Goal: Use online tool/utility: Utilize a website feature to perform a specific function

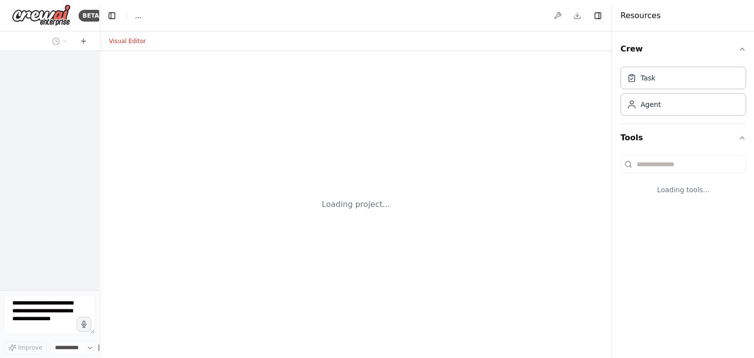
select select "****"
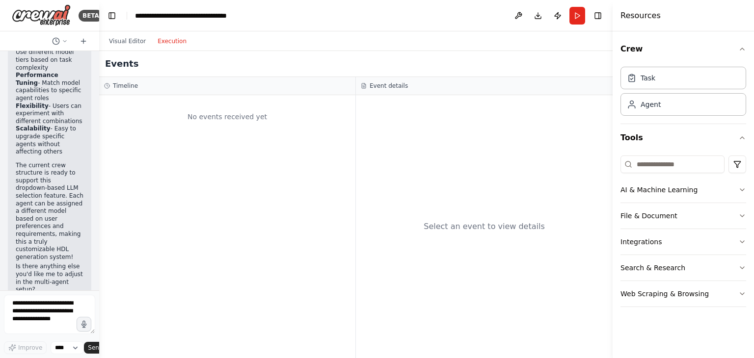
click at [152, 44] on button "Execution" at bounding box center [172, 41] width 41 height 12
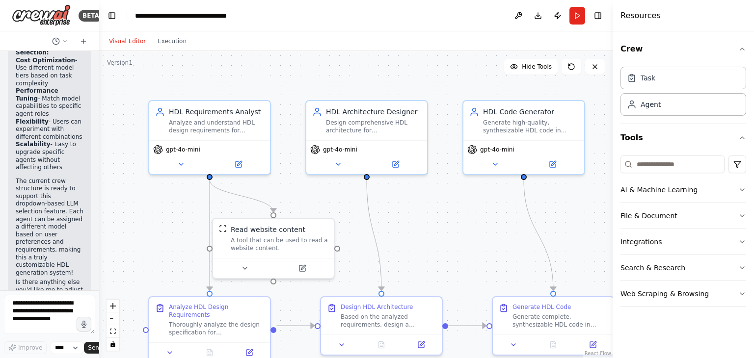
click at [129, 47] on button "Visual Editor" at bounding box center [127, 41] width 49 height 12
click at [579, 18] on button "Run" at bounding box center [577, 16] width 16 height 18
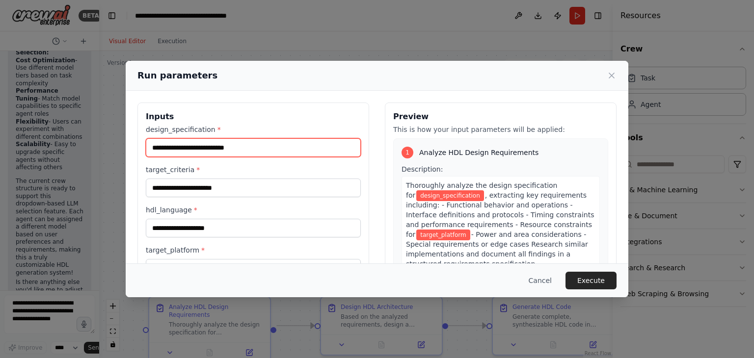
click at [256, 150] on input "design_specification *" at bounding box center [253, 147] width 215 height 19
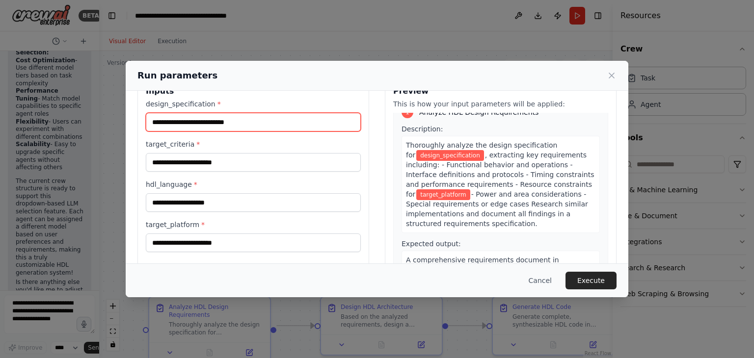
scroll to position [15, 0]
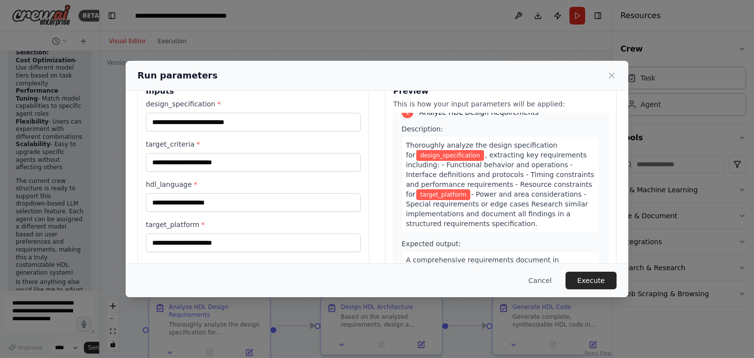
click at [489, 223] on div "Thoroughly analyze the design specification for design_specification , extracti…" at bounding box center [500, 184] width 198 height 97
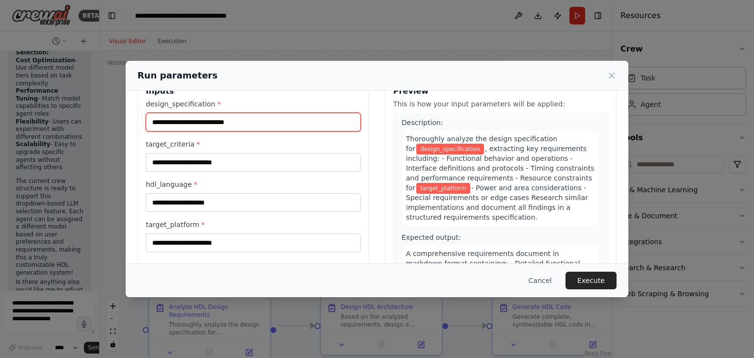
click at [204, 127] on input "design_specification *" at bounding box center [253, 122] width 215 height 19
type input "*"
type input "**********"
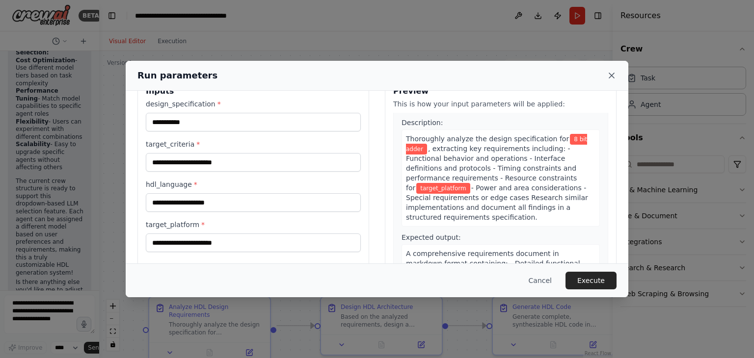
click at [607, 75] on icon at bounding box center [612, 76] width 10 height 10
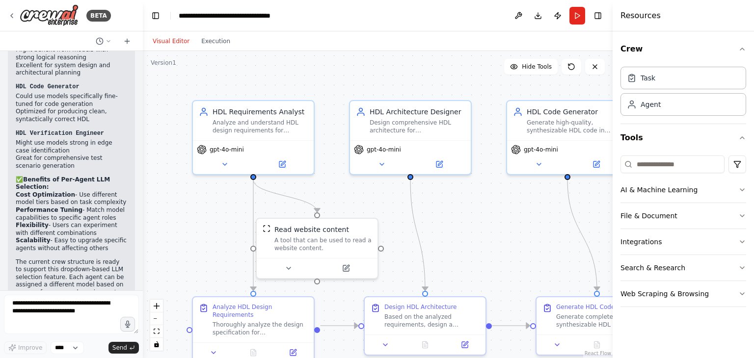
scroll to position [1941, 0]
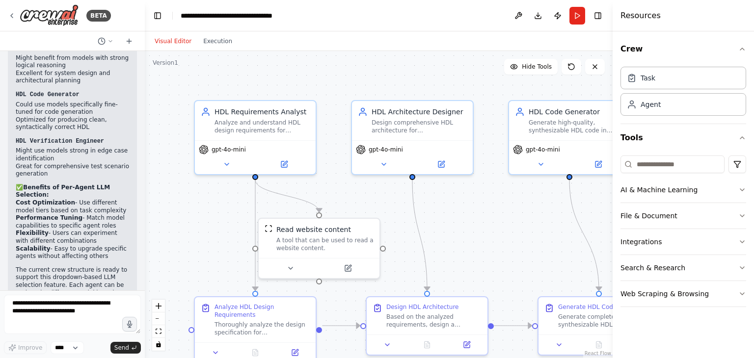
drag, startPoint x: 96, startPoint y: 177, endPoint x: 144, endPoint y: 191, distance: 50.2
click at [144, 191] on div "BETA HDL code generator using multi-agent framework 09:59 AM ▶ Thought process …" at bounding box center [377, 179] width 754 height 358
click at [712, 189] on button "AI & Machine Learning" at bounding box center [683, 190] width 126 height 26
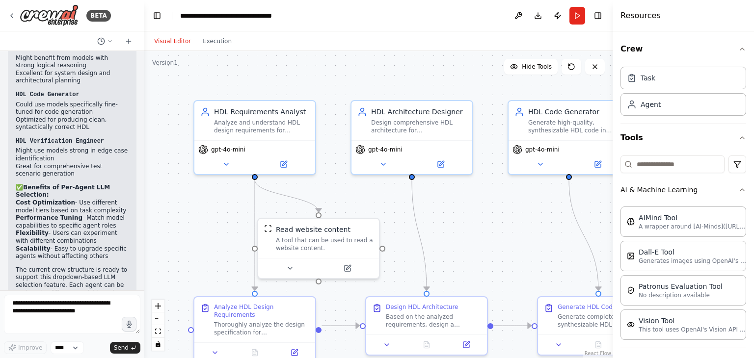
scroll to position [0, 0]
click at [224, 163] on icon at bounding box center [226, 163] width 8 height 8
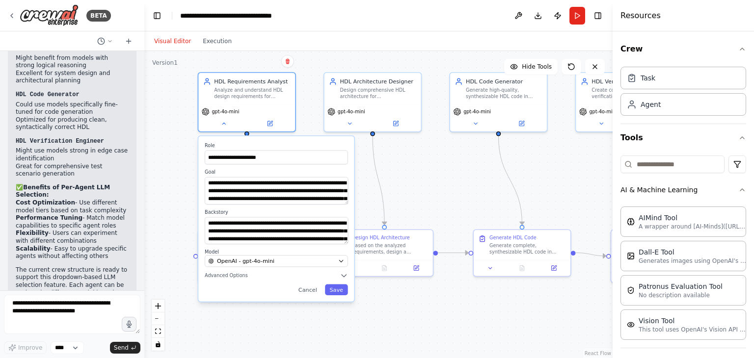
drag, startPoint x: 409, startPoint y: 251, endPoint x: 398, endPoint y: 186, distance: 65.9
click at [398, 186] on div "**********" at bounding box center [378, 204] width 468 height 307
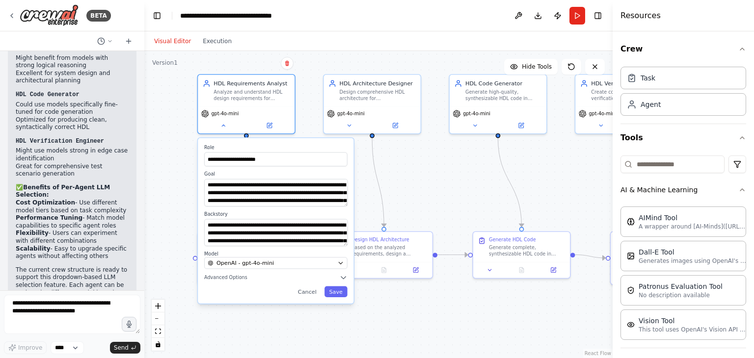
click at [274, 271] on div "**********" at bounding box center [276, 220] width 156 height 165
click at [269, 262] on div "OpenAI - gpt-4o-mini" at bounding box center [271, 263] width 127 height 8
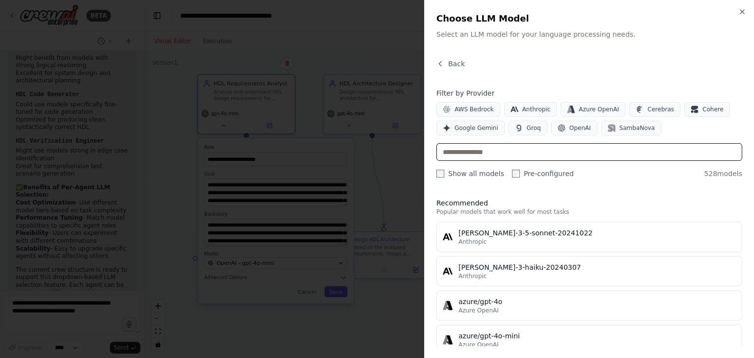
click at [494, 154] on input "text" at bounding box center [589, 152] width 306 height 18
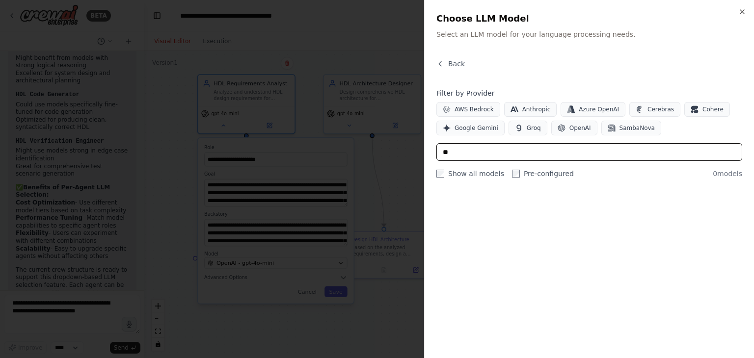
type input "*"
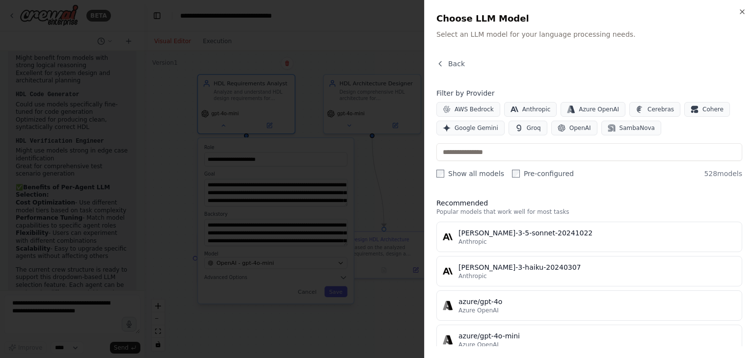
click at [739, 16] on h2 "Choose LLM Model" at bounding box center [589, 19] width 306 height 14
click at [740, 16] on h2 "Choose LLM Model" at bounding box center [589, 19] width 306 height 14
click at [740, 14] on icon "button" at bounding box center [742, 12] width 8 height 8
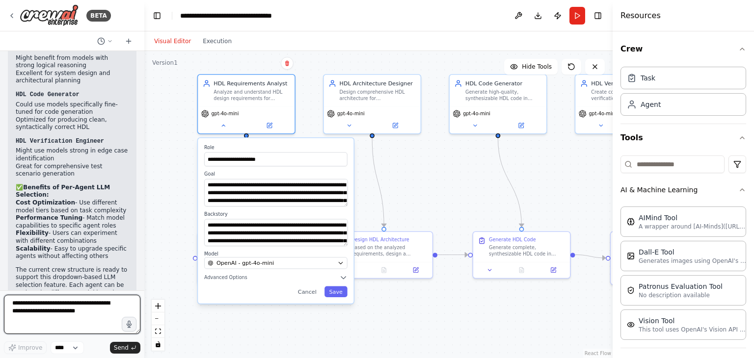
click at [84, 306] on textarea at bounding box center [72, 314] width 136 height 39
click at [306, 97] on div "**********" at bounding box center [378, 204] width 468 height 307
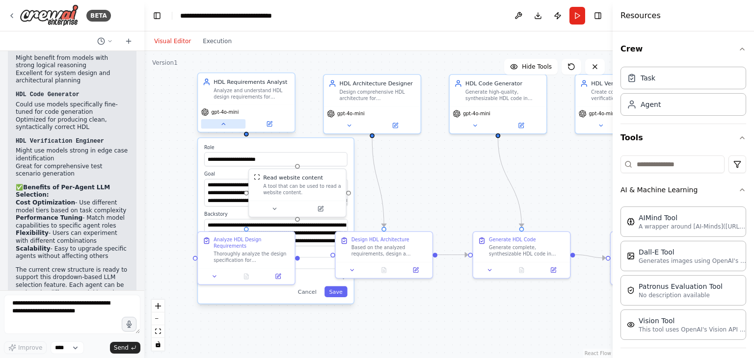
click at [214, 128] on button at bounding box center [223, 123] width 45 height 9
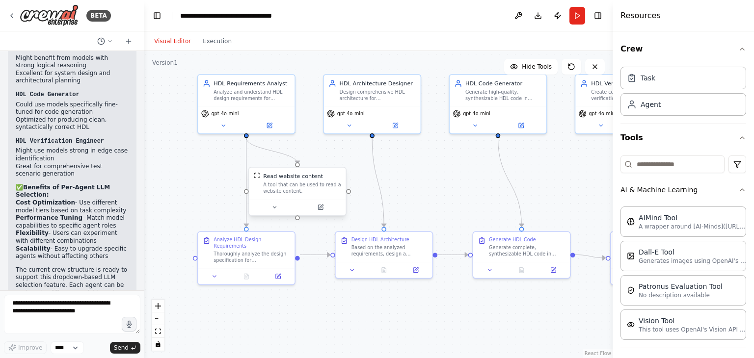
click at [274, 212] on div at bounding box center [297, 207] width 97 height 16
click at [269, 204] on button at bounding box center [274, 207] width 45 height 9
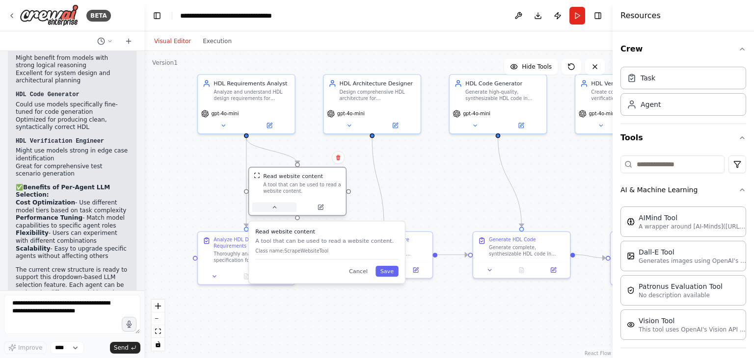
click at [273, 208] on icon at bounding box center [274, 207] width 6 height 6
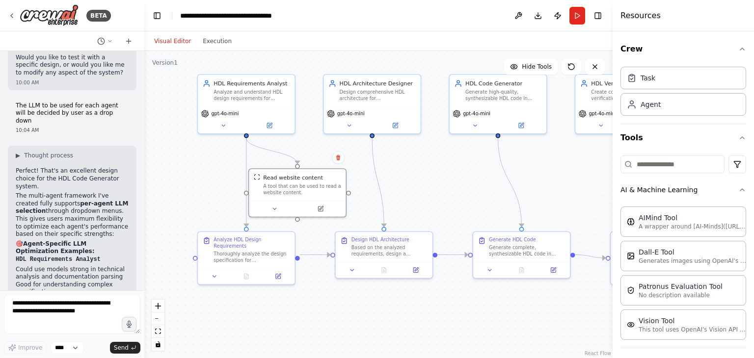
scroll to position [1941, 0]
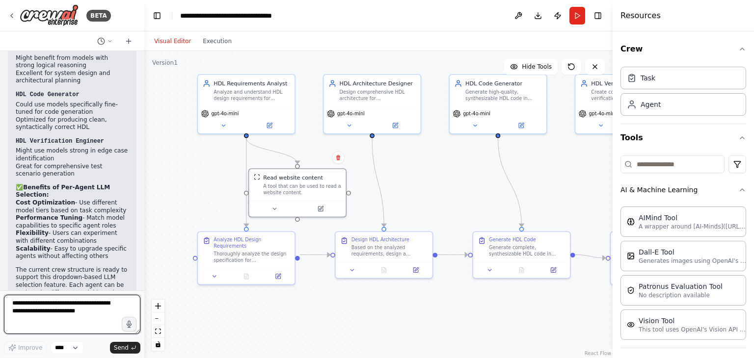
click at [58, 334] on textarea at bounding box center [72, 314] width 136 height 39
type textarea "**********"
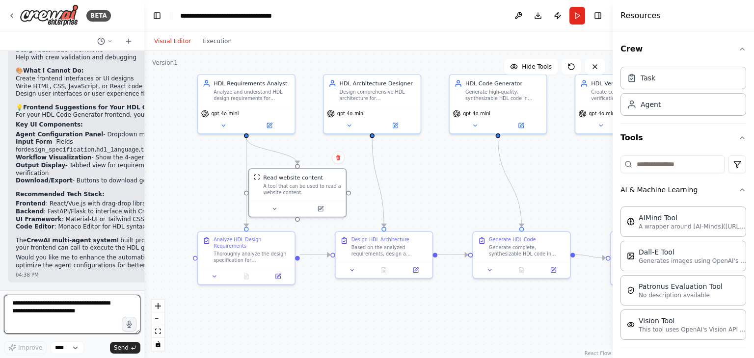
scroll to position [2422, 0]
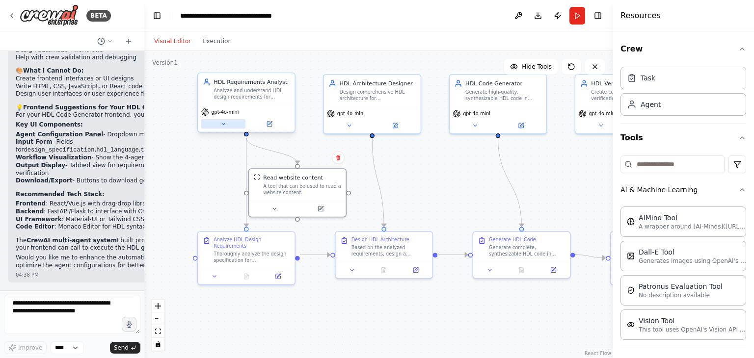
click at [219, 124] on button at bounding box center [223, 123] width 45 height 9
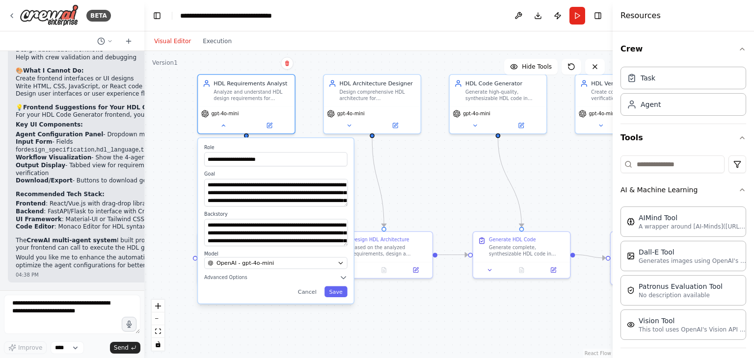
click at [180, 171] on div "**********" at bounding box center [378, 204] width 468 height 307
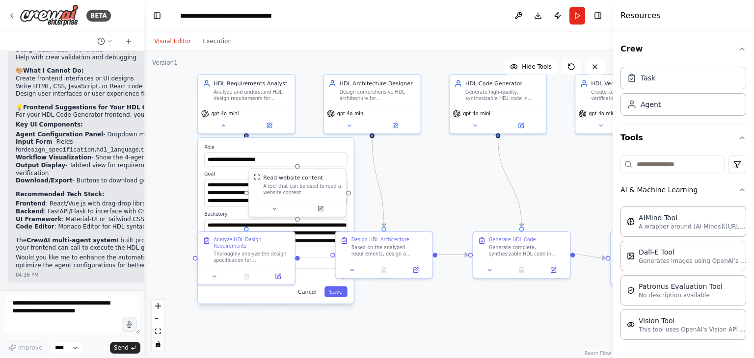
click at [313, 296] on button "Cancel" at bounding box center [307, 292] width 28 height 11
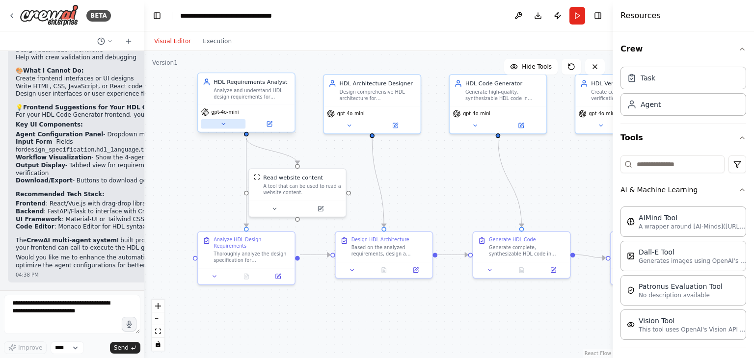
click at [220, 127] on button at bounding box center [223, 123] width 45 height 9
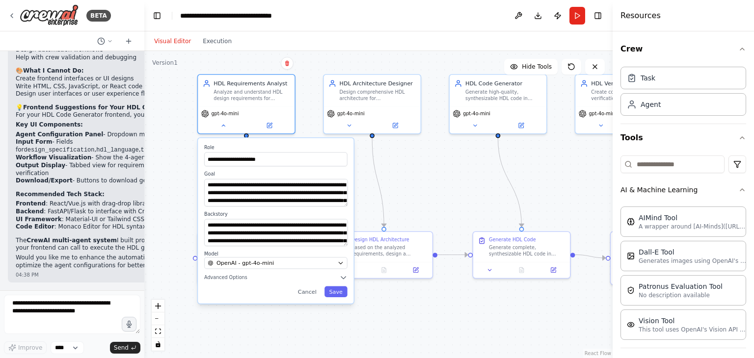
click at [455, 175] on div "**********" at bounding box center [378, 204] width 468 height 307
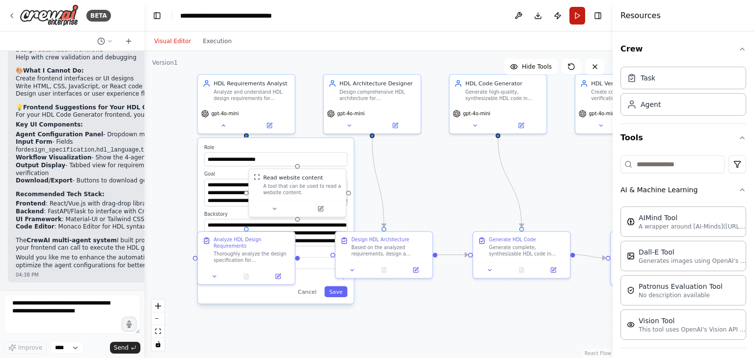
click at [572, 23] on button "Run" at bounding box center [577, 16] width 16 height 18
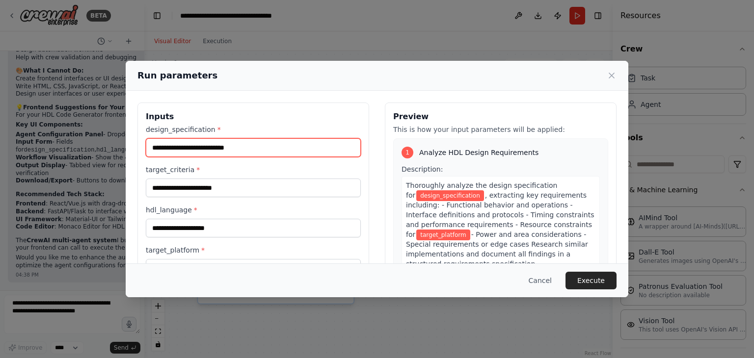
click at [210, 144] on input "design_specification *" at bounding box center [253, 147] width 215 height 19
paste input "**********"
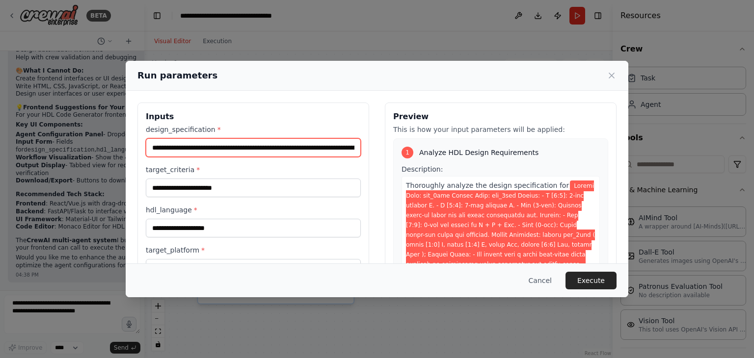
scroll to position [0, 2948]
type input "**********"
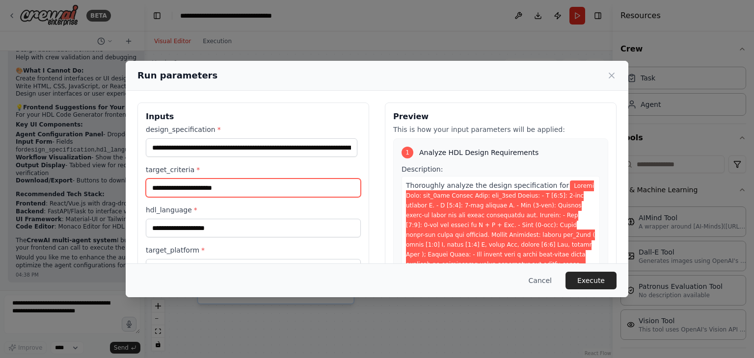
click at [175, 191] on input "target_criteria *" at bounding box center [253, 188] width 215 height 19
paste input "**********"
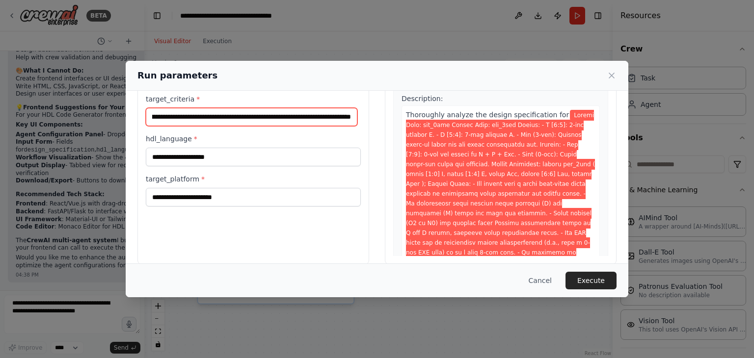
scroll to position [76, 0]
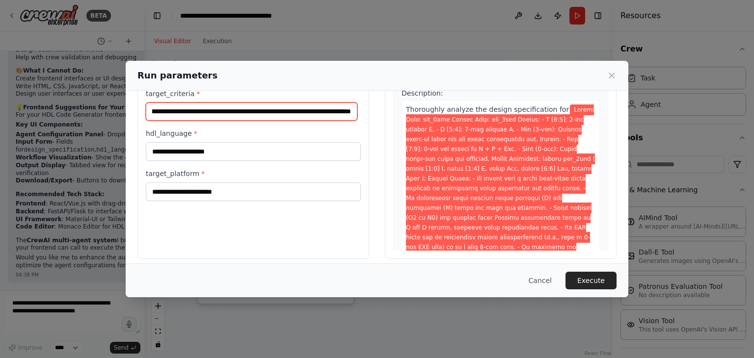
type input "**********"
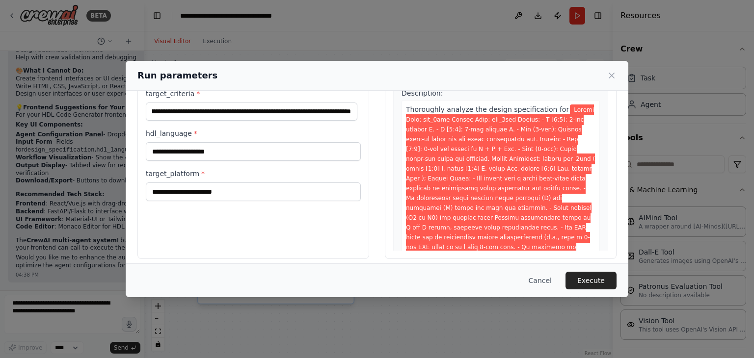
scroll to position [0, 0]
click at [360, 206] on div "Inputs design_specification * target_criteria * hdl_language * target_platform *" at bounding box center [253, 143] width 232 height 233
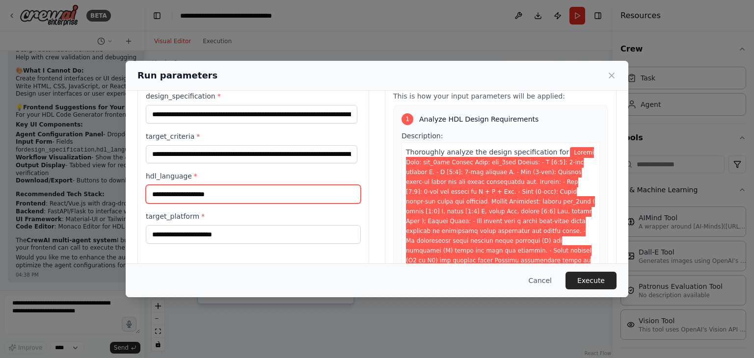
click at [265, 194] on input "hdl_language *" at bounding box center [253, 194] width 215 height 19
type input "*******"
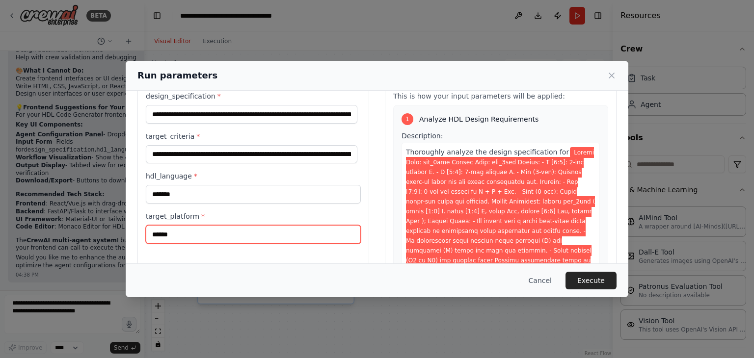
type input "*******"
drag, startPoint x: 196, startPoint y: 238, endPoint x: 83, endPoint y: 238, distance: 113.4
click at [83, 238] on div "Run parameters Inputs design_specification * target_criteria * hdl_language * *…" at bounding box center [377, 179] width 754 height 358
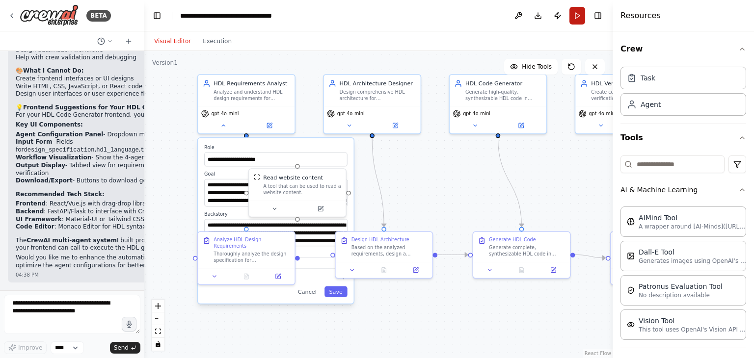
click at [577, 16] on button "Run" at bounding box center [577, 16] width 16 height 18
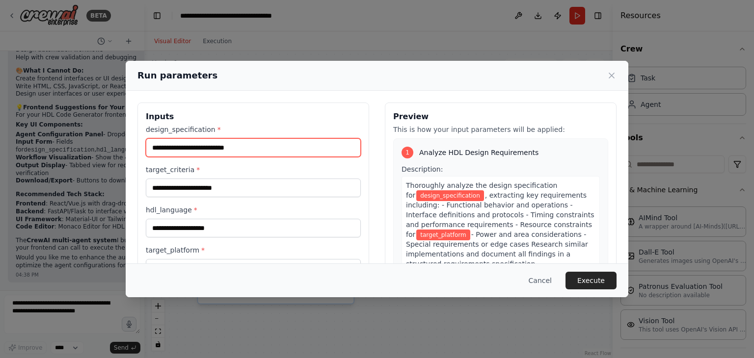
click at [194, 150] on input "design_specification *" at bounding box center [253, 147] width 215 height 19
paste input "**********"
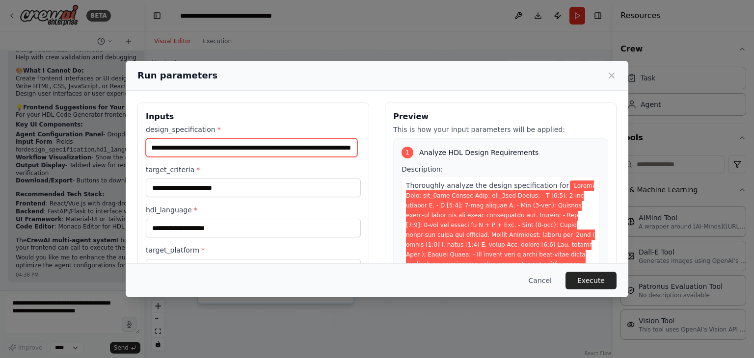
type input "**********"
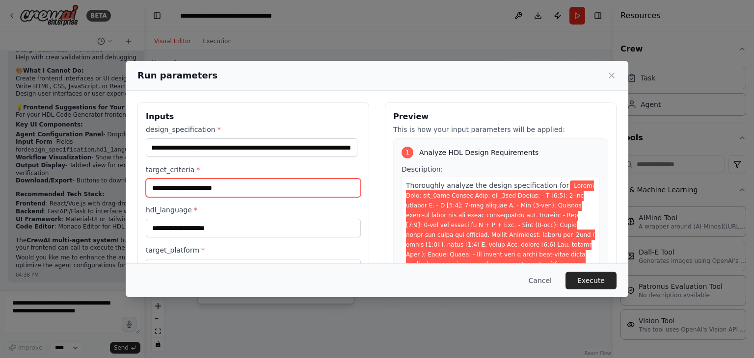
scroll to position [0, 0]
click at [210, 191] on input "target_criteria *" at bounding box center [253, 188] width 215 height 19
paste input "**********"
type input "**********"
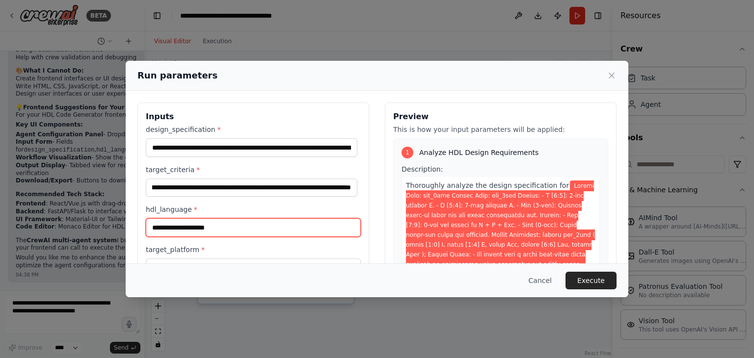
scroll to position [0, 0]
click at [206, 224] on input "hdl_language *" at bounding box center [253, 227] width 215 height 19
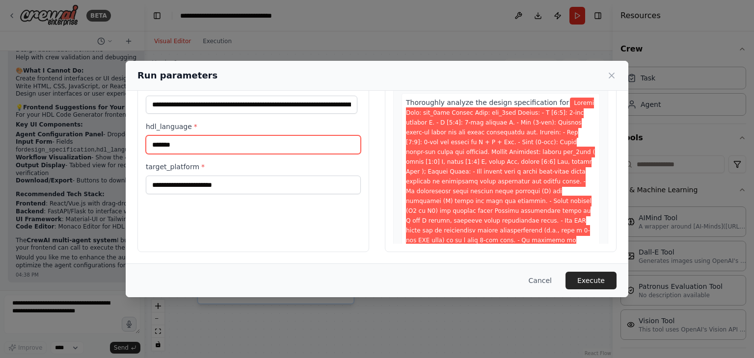
scroll to position [82, 0]
type input "*******"
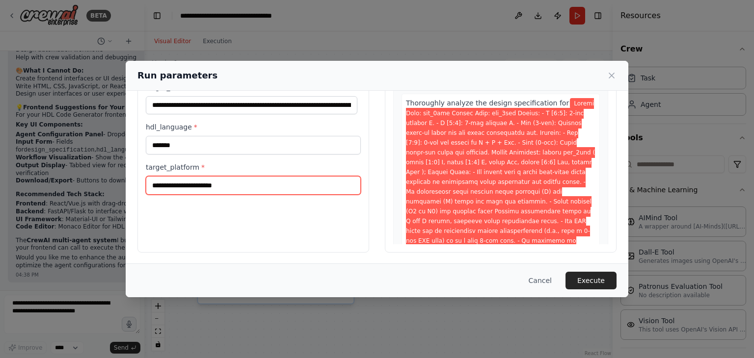
click at [187, 182] on input "target_platform *" at bounding box center [253, 185] width 215 height 19
type input "****"
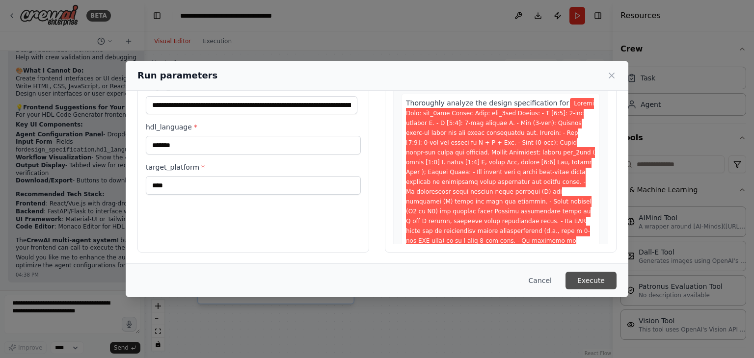
click at [583, 279] on button "Execute" at bounding box center [590, 281] width 51 height 18
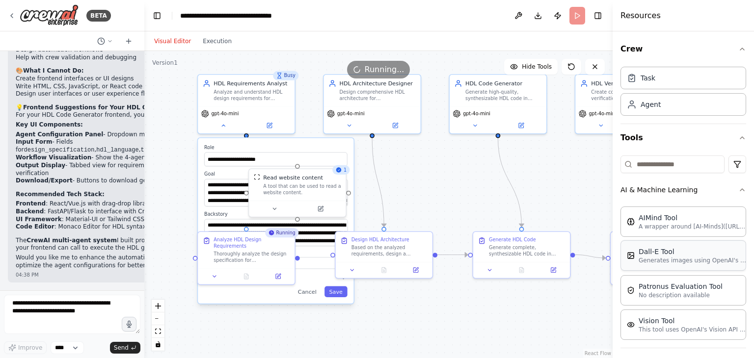
scroll to position [108, 0]
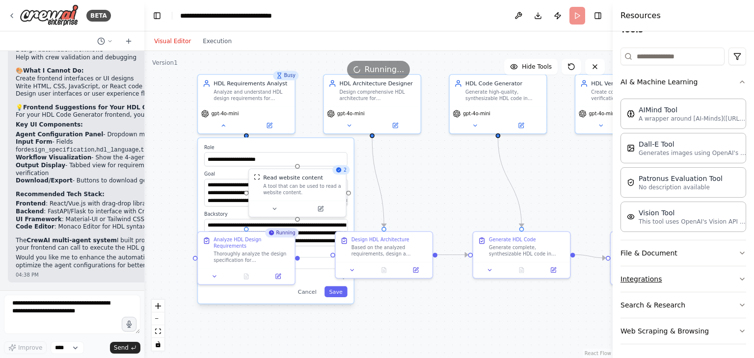
click at [690, 273] on button "Integrations" at bounding box center [683, 280] width 126 height 26
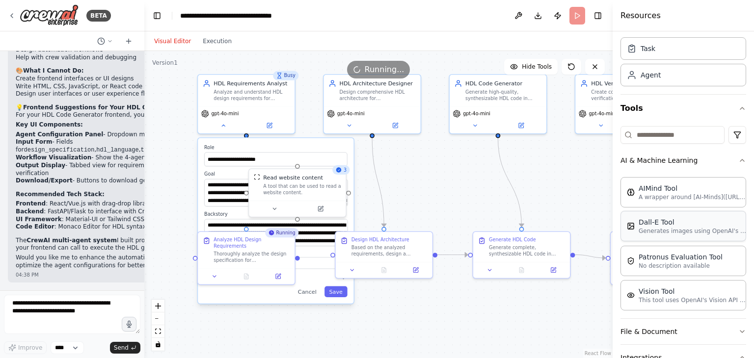
scroll to position [30, 0]
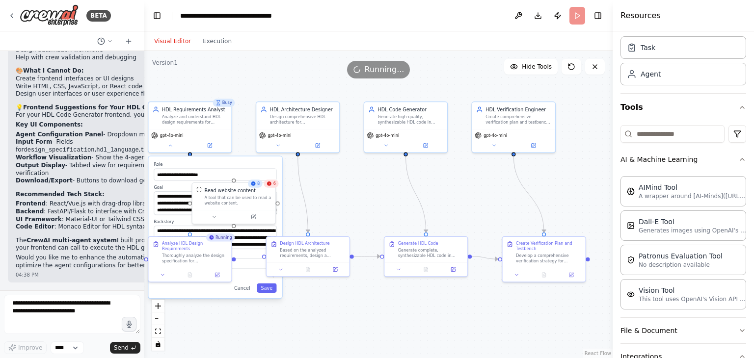
drag, startPoint x: 434, startPoint y: 182, endPoint x: 375, endPoint y: 201, distance: 62.4
click at [375, 201] on div ".deletable-edge-delete-btn { width: 20px; height: 20px; border: 0px solid #ffff…" at bounding box center [378, 204] width 468 height 307
click at [250, 313] on div ".deletable-edge-delete-btn { width: 20px; height: 20px; border: 0px solid #ffff…" at bounding box center [378, 204] width 468 height 307
click at [540, 15] on button "Download" at bounding box center [538, 16] width 16 height 18
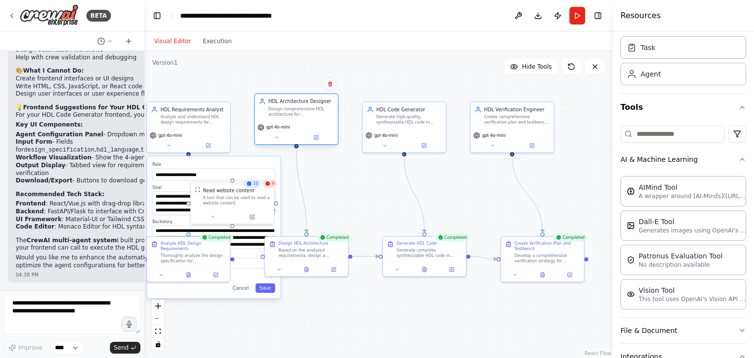
drag, startPoint x: 298, startPoint y: 131, endPoint x: 302, endPoint y: 124, distance: 7.7
click at [302, 124] on div "gpt-4o-mini" at bounding box center [297, 127] width 78 height 7
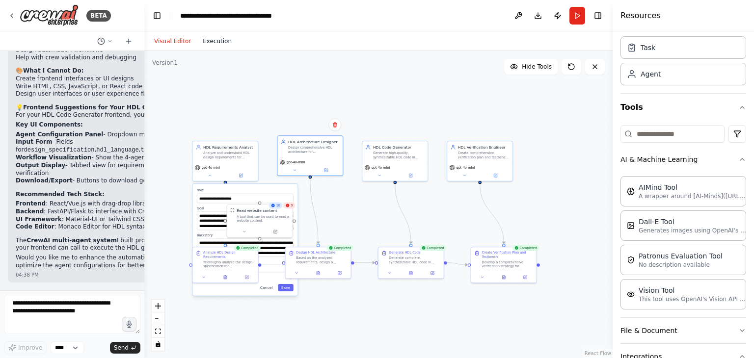
click at [212, 38] on button "Execution" at bounding box center [217, 41] width 41 height 12
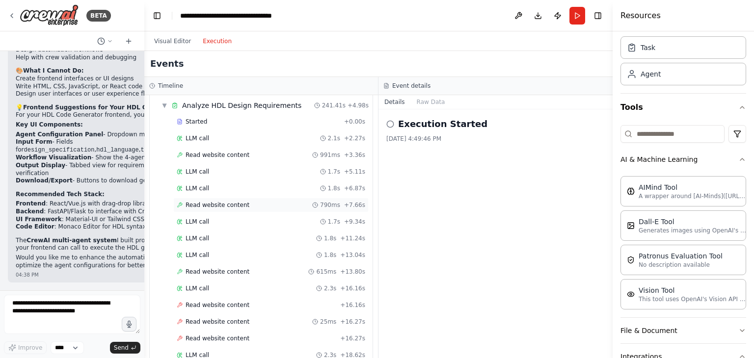
scroll to position [0, 0]
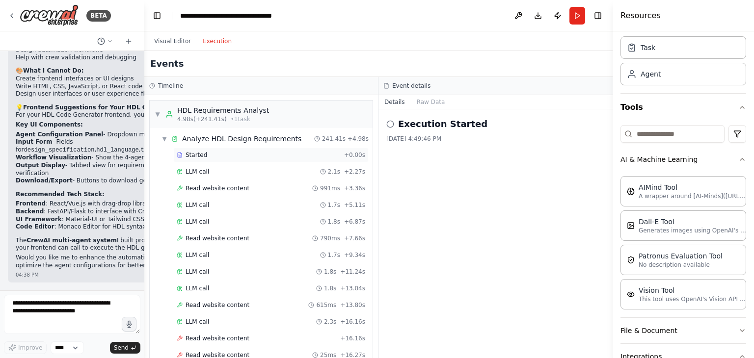
click at [245, 157] on div "Started" at bounding box center [258, 155] width 163 height 8
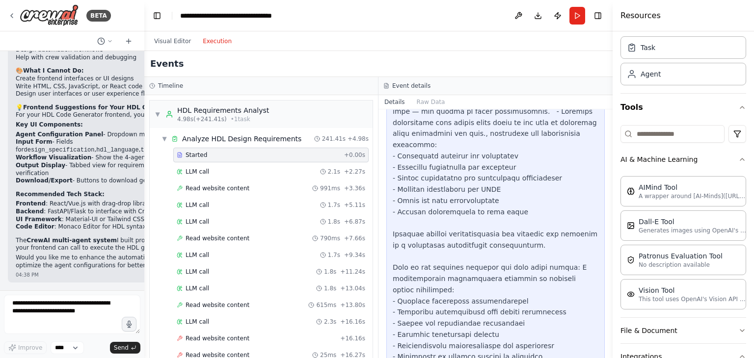
scroll to position [271, 0]
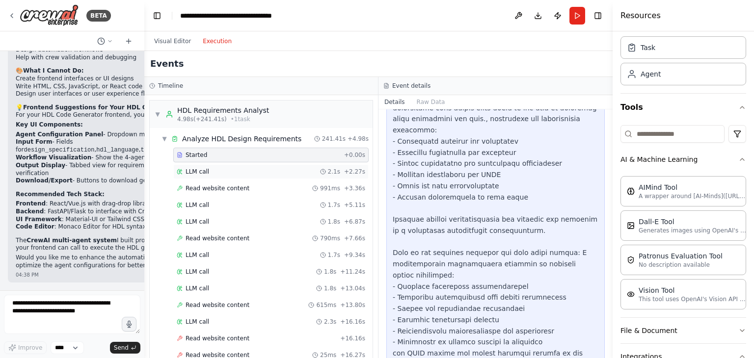
click at [205, 173] on span "LLM call" at bounding box center [198, 172] width 24 height 8
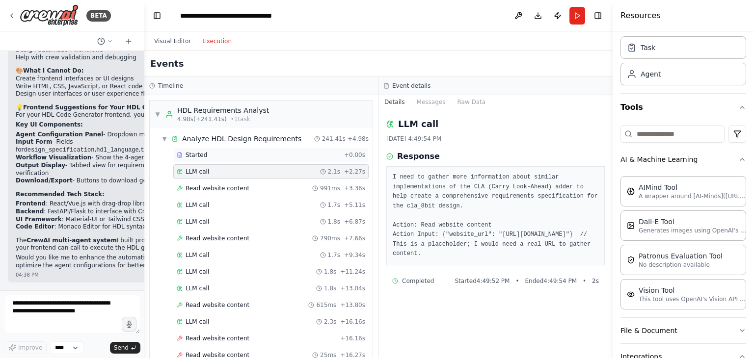
click at [226, 155] on div "Started" at bounding box center [258, 155] width 163 height 8
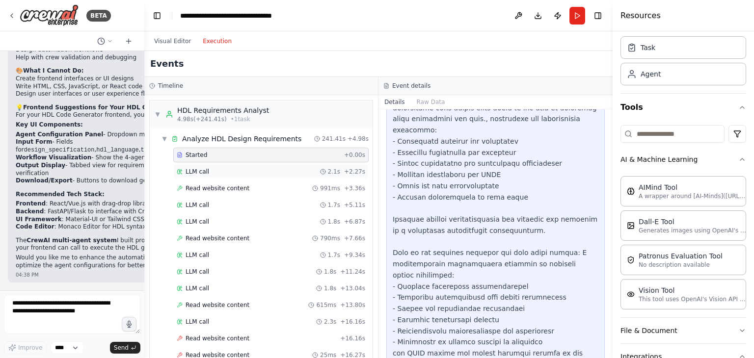
click at [207, 171] on div "LLM call 2.1s + 2.27s" at bounding box center [271, 172] width 188 height 8
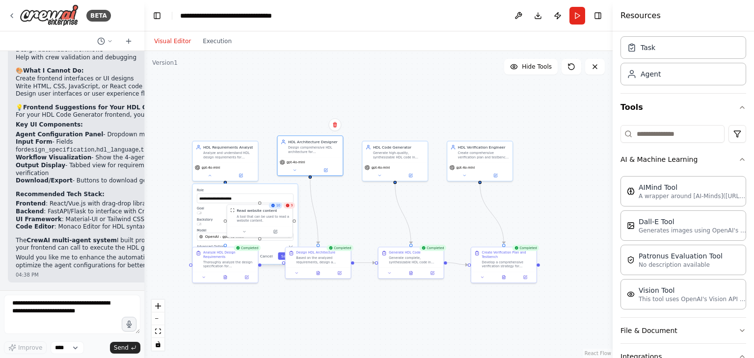
click at [149, 38] on button "Visual Editor" at bounding box center [172, 41] width 49 height 12
click at [342, 310] on div "**********" at bounding box center [378, 204] width 468 height 307
click at [268, 288] on button "Cancel" at bounding box center [266, 287] width 19 height 7
click at [220, 49] on div "Visual Editor Execution" at bounding box center [192, 41] width 89 height 20
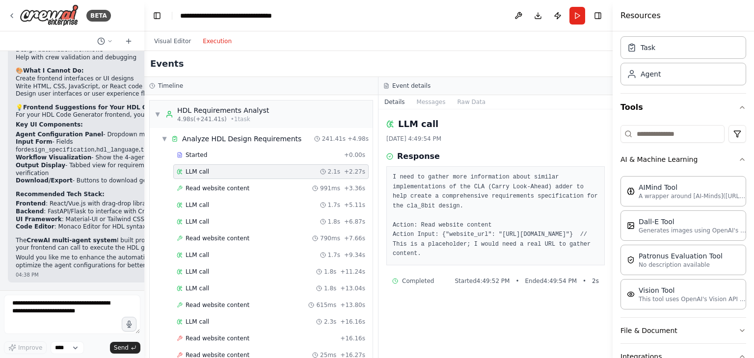
click at [212, 38] on button "Execution" at bounding box center [217, 41] width 41 height 12
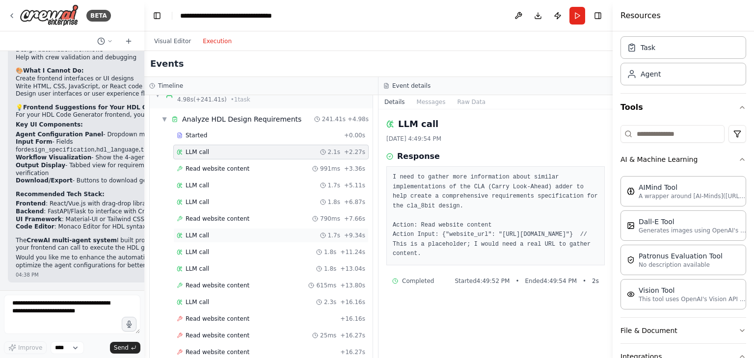
scroll to position [19, 0]
click at [214, 166] on span "Read website content" at bounding box center [218, 170] width 64 height 8
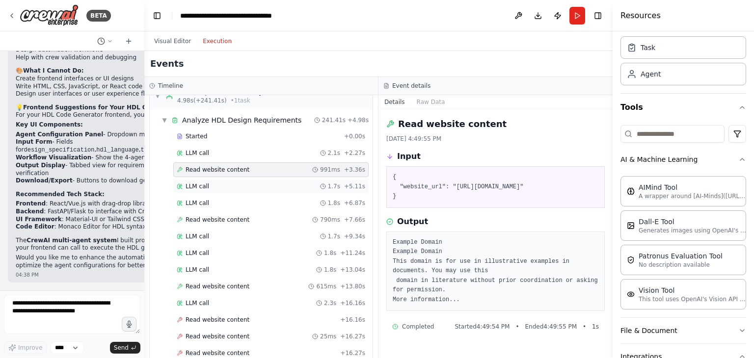
click at [228, 185] on div "LLM call 1.7s + 5.11s" at bounding box center [271, 187] width 188 height 8
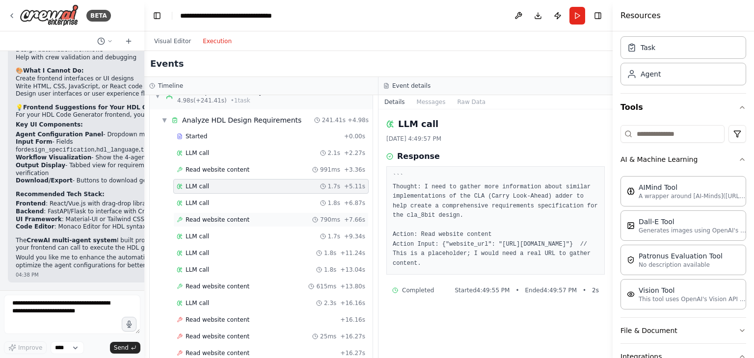
click at [264, 216] on div "Read website content 790ms + 7.66s" at bounding box center [271, 220] width 188 height 8
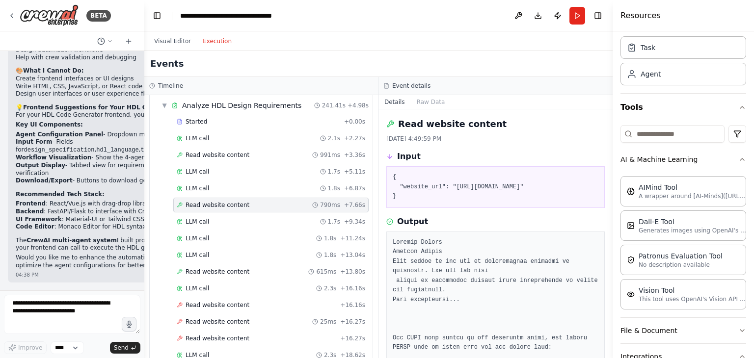
scroll to position [66, 0]
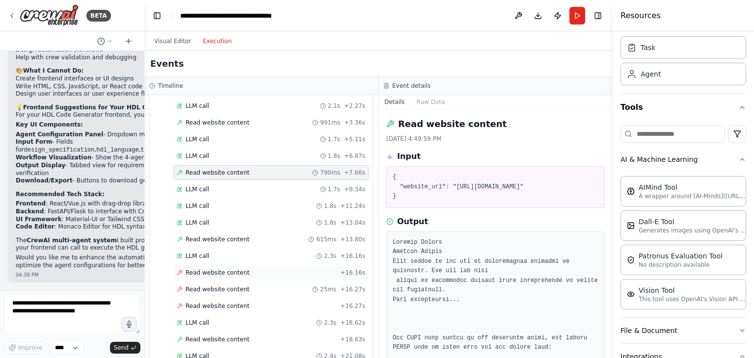
click at [225, 266] on div "Read website content + 16.16s" at bounding box center [270, 273] width 195 height 15
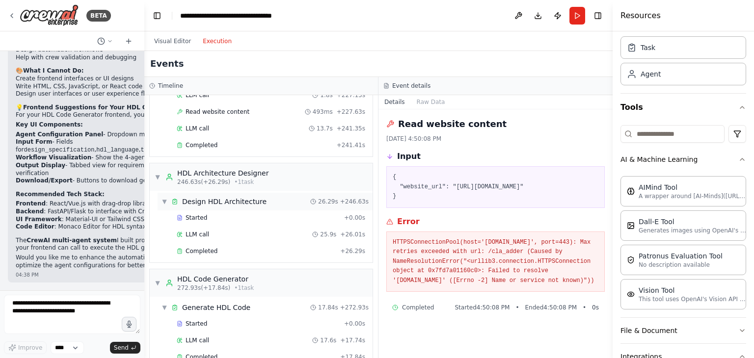
scroll to position [677, 0]
click at [201, 214] on span "Started" at bounding box center [197, 218] width 22 height 8
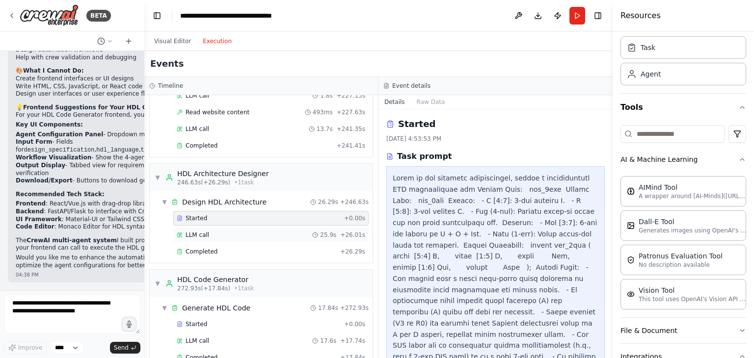
click at [212, 230] on div "LLM call 25.9s + 26.01s" at bounding box center [270, 235] width 195 height 15
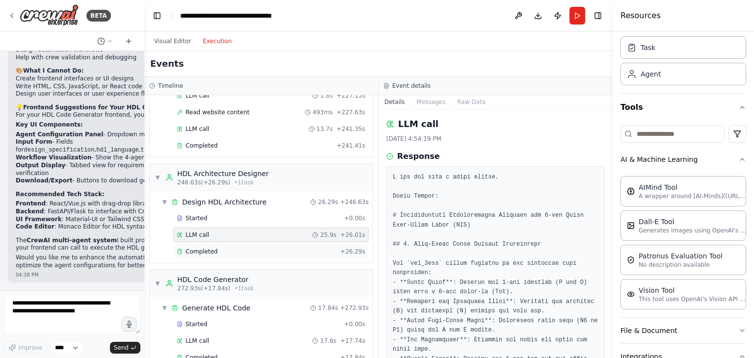
click at [218, 248] on div "Completed" at bounding box center [257, 252] width 160 height 8
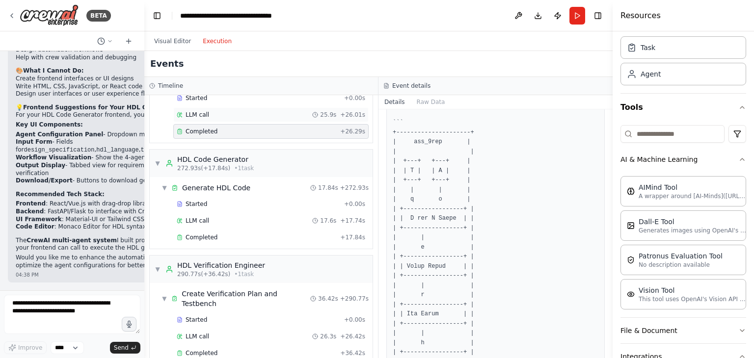
scroll to position [821, 0]
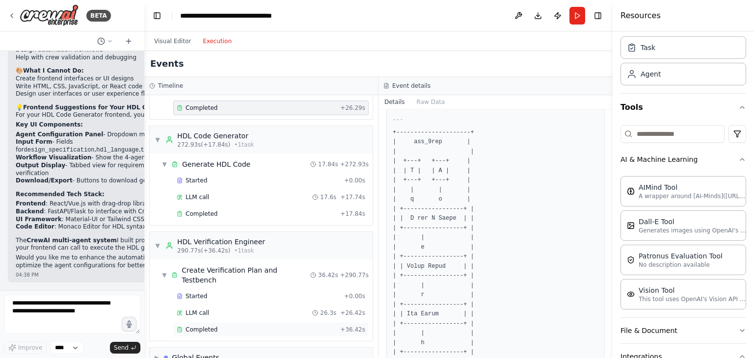
click at [203, 326] on span "Completed" at bounding box center [202, 330] width 32 height 8
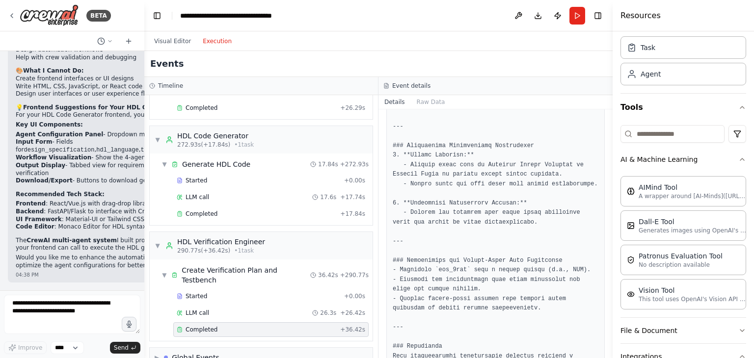
scroll to position [1444, 0]
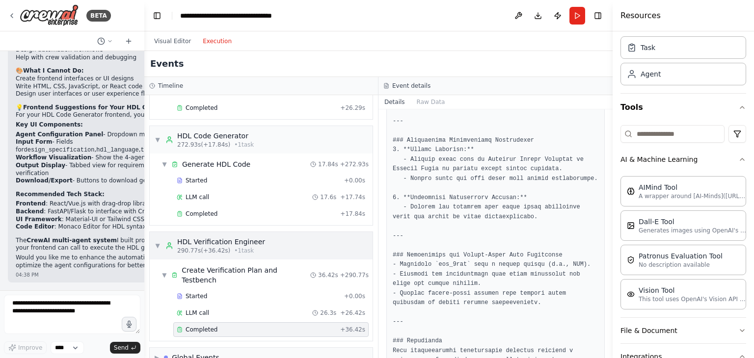
click at [159, 242] on span "▼" at bounding box center [158, 246] width 6 height 8
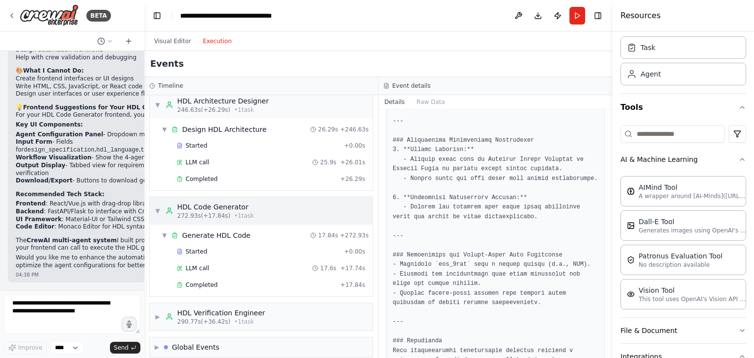
click at [159, 207] on span "▼" at bounding box center [158, 211] width 6 height 8
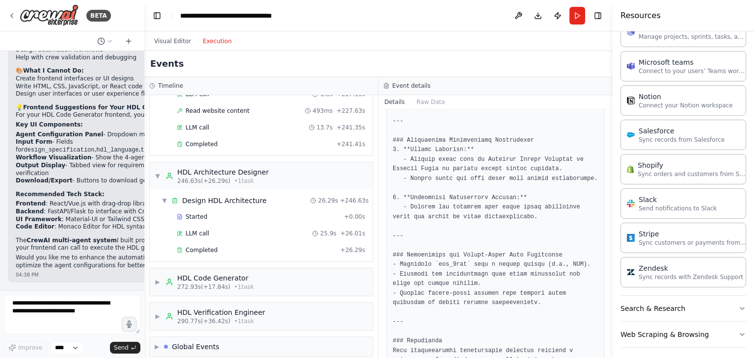
scroll to position [0, 0]
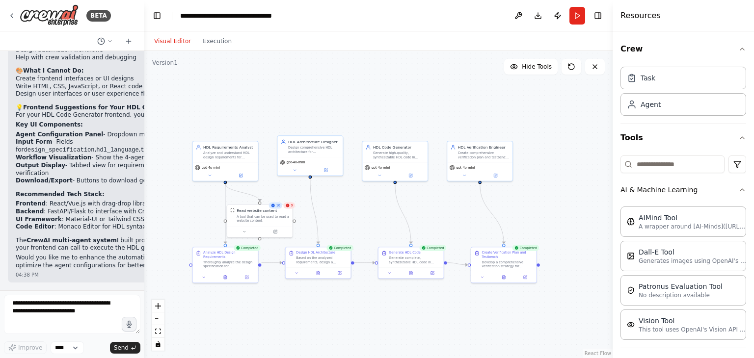
click at [165, 39] on button "Visual Editor" at bounding box center [172, 41] width 49 height 12
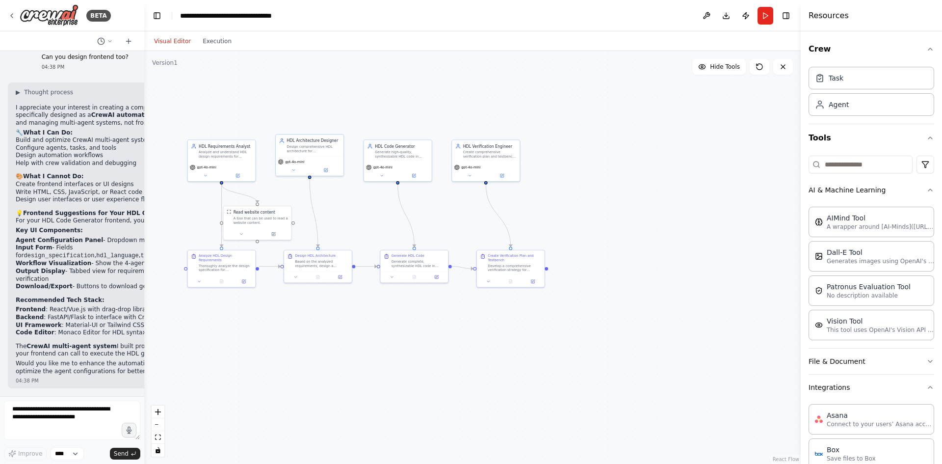
scroll to position [2380, 0]
click at [471, 222] on div "HDL Requirements Analyst Analyze and understand HDL design requirements for {de…" at bounding box center [472, 257] width 657 height 413
